Goal: Find specific page/section: Find specific page/section

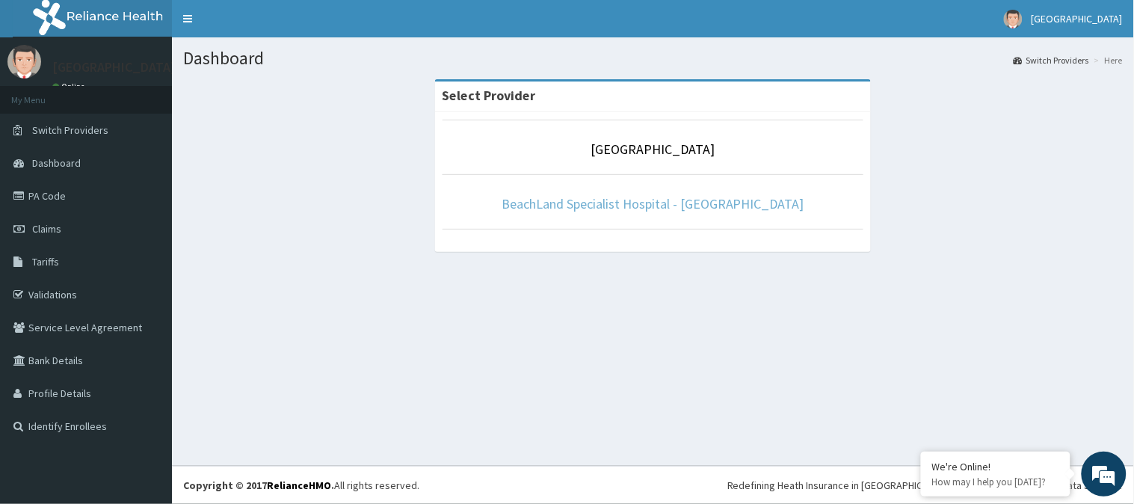
click at [608, 205] on link "BeachLand Specialist Hospital - [GEOGRAPHIC_DATA]" at bounding box center [653, 203] width 303 height 17
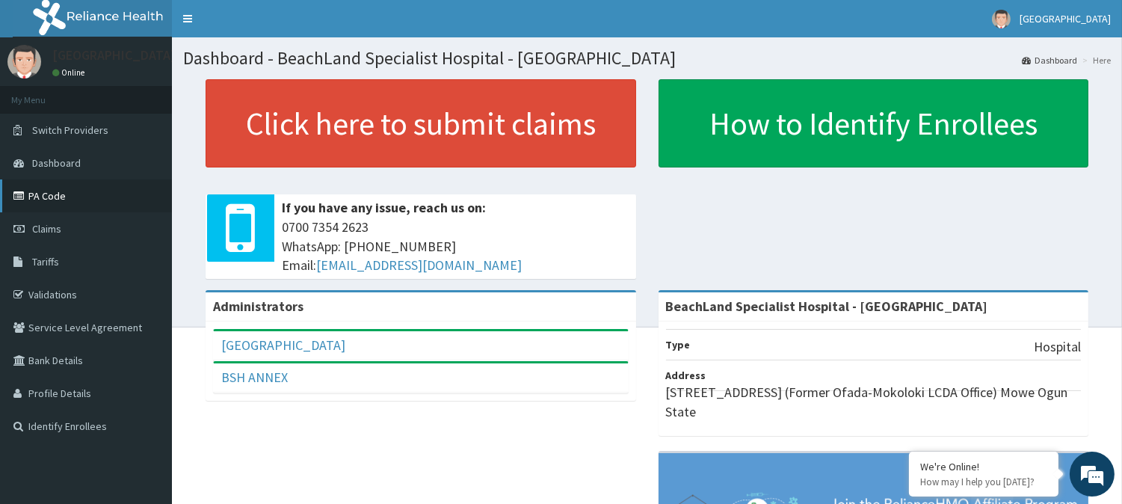
click at [45, 192] on link "PA Code" at bounding box center [86, 195] width 172 height 33
click at [64, 184] on link "PA Code" at bounding box center [86, 195] width 172 height 33
